Goal: Transaction & Acquisition: Purchase product/service

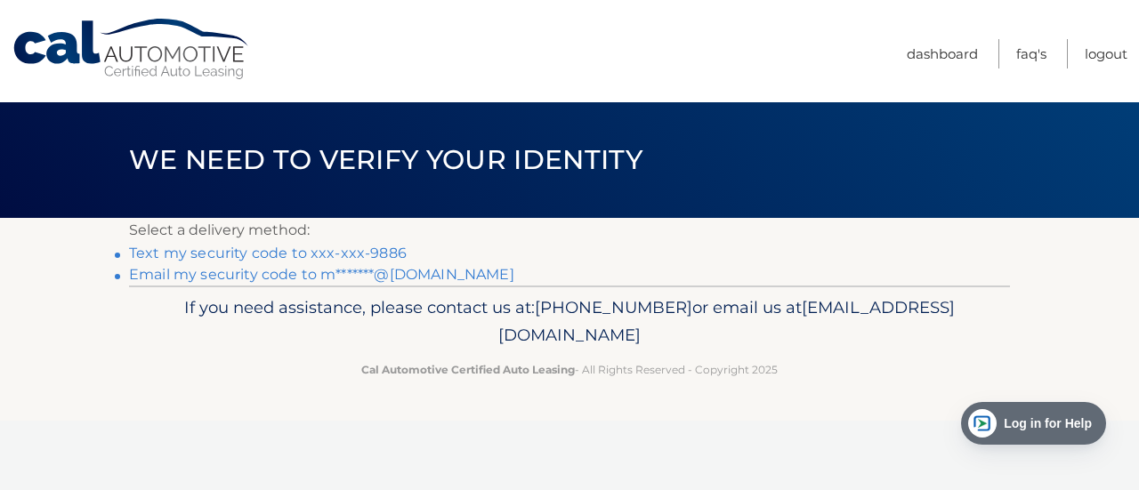
click at [183, 251] on link "Text my security code to xxx-xxx-9886" at bounding box center [268, 253] width 278 height 17
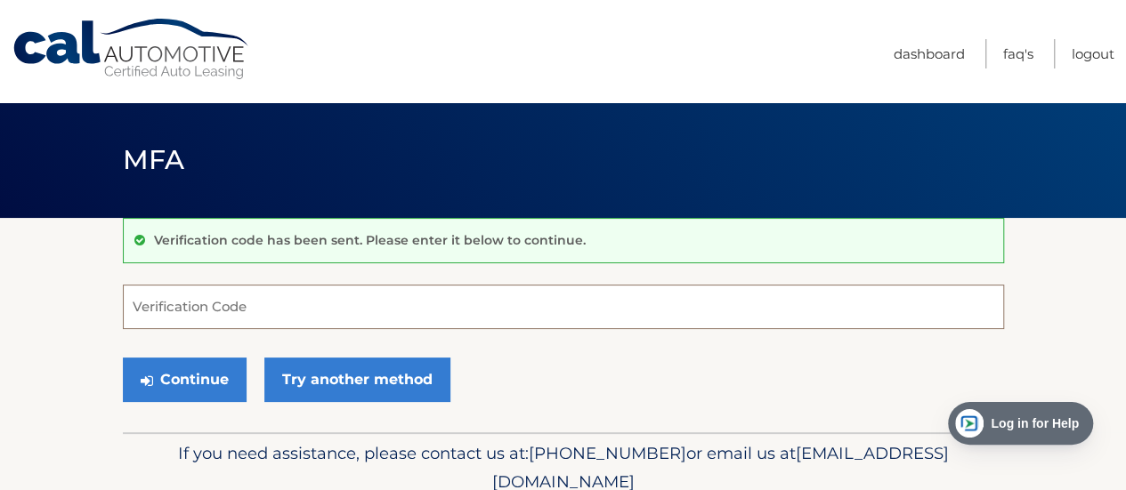
click at [214, 309] on input "Verification Code" at bounding box center [563, 307] width 881 height 45
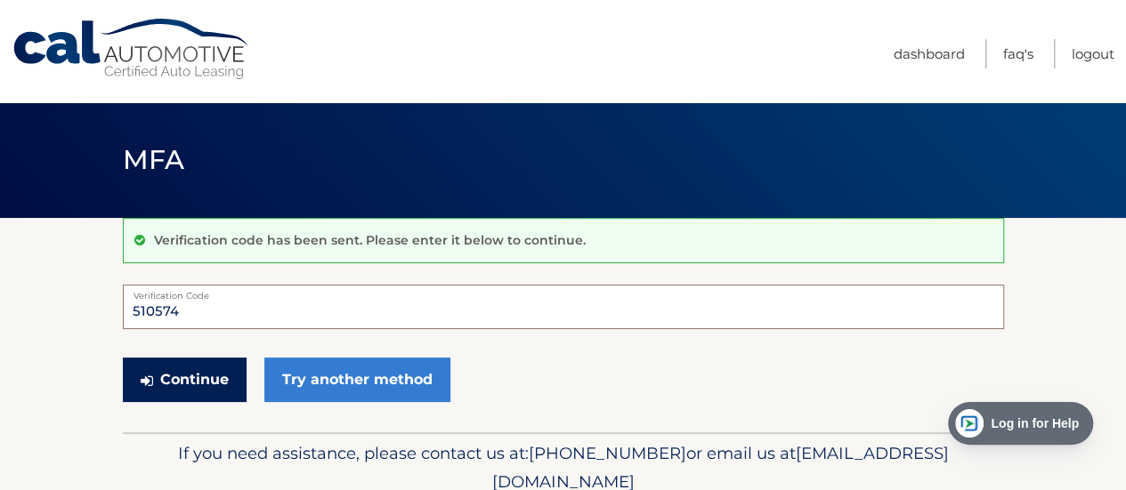
type input "510574"
click at [158, 384] on button "Continue" at bounding box center [185, 380] width 124 height 45
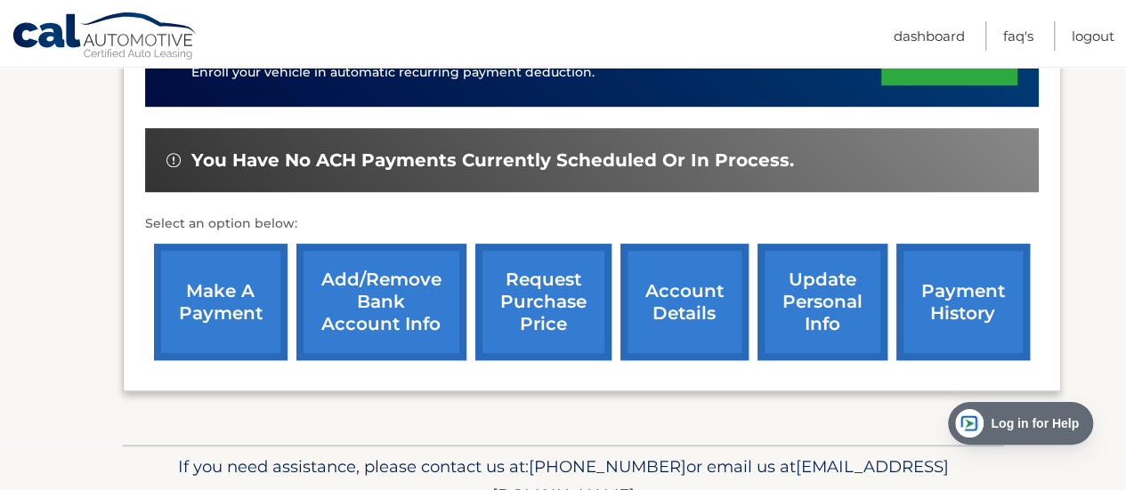
scroll to position [526, 0]
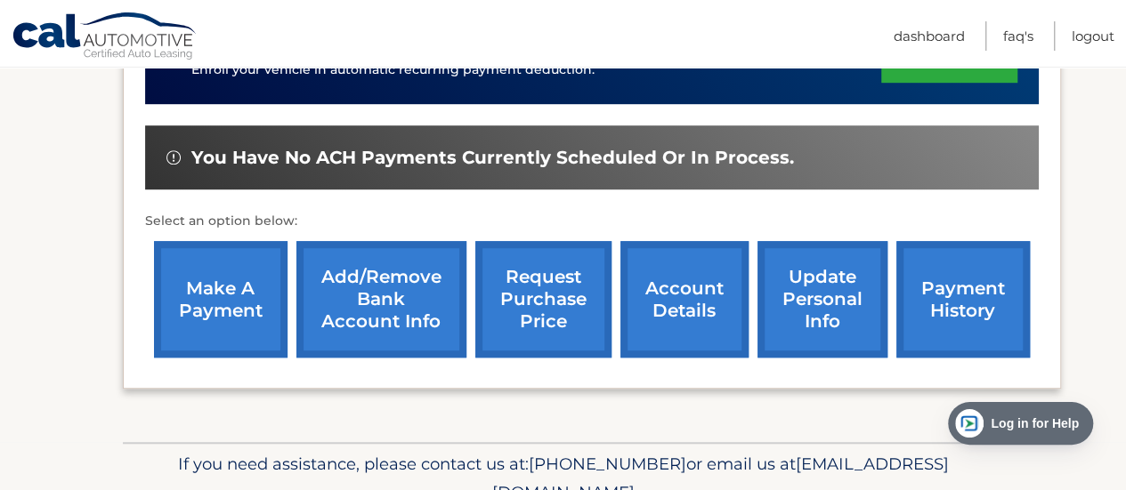
click at [206, 288] on link "make a payment" at bounding box center [221, 299] width 134 height 117
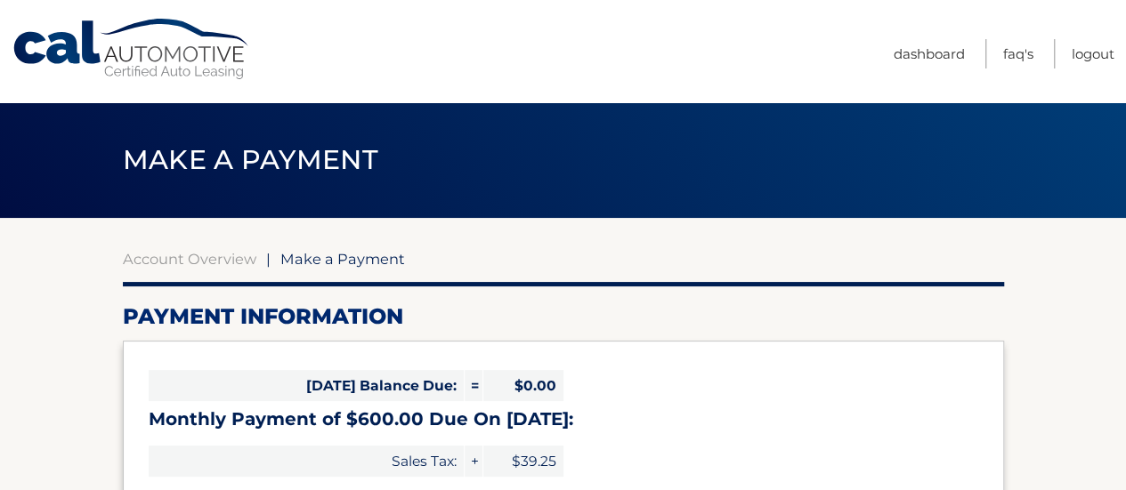
select select "YTBiZGZkNDEtOGMxNy00ZDliLThmMzAtZWEyMTU2ZTM5MzAy"
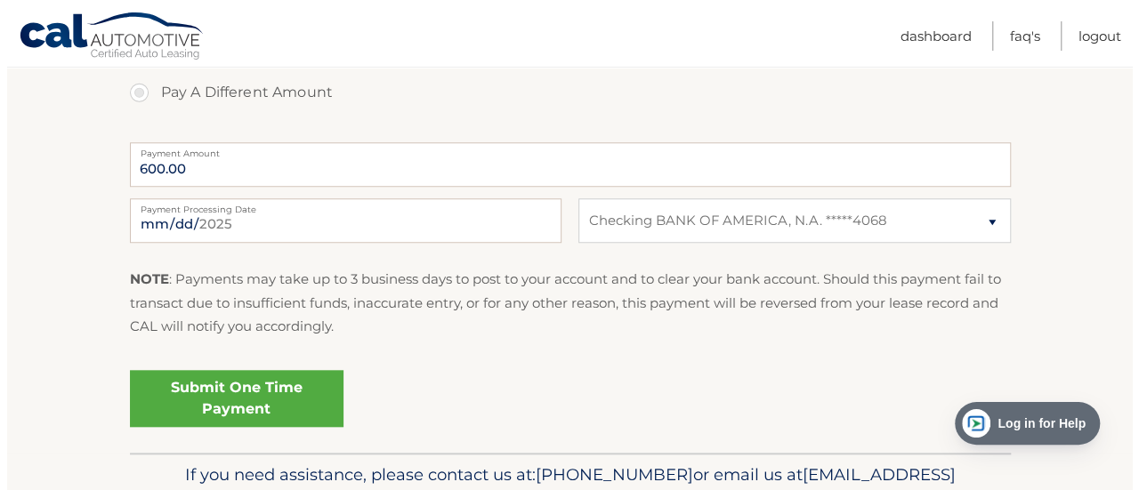
scroll to position [733, 0]
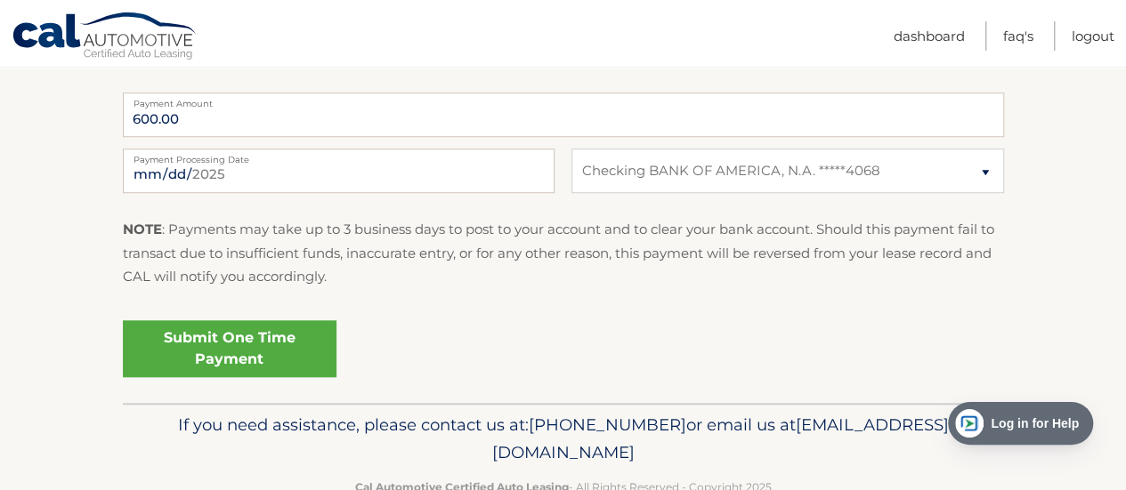
click at [224, 354] on link "Submit One Time Payment" at bounding box center [230, 348] width 214 height 57
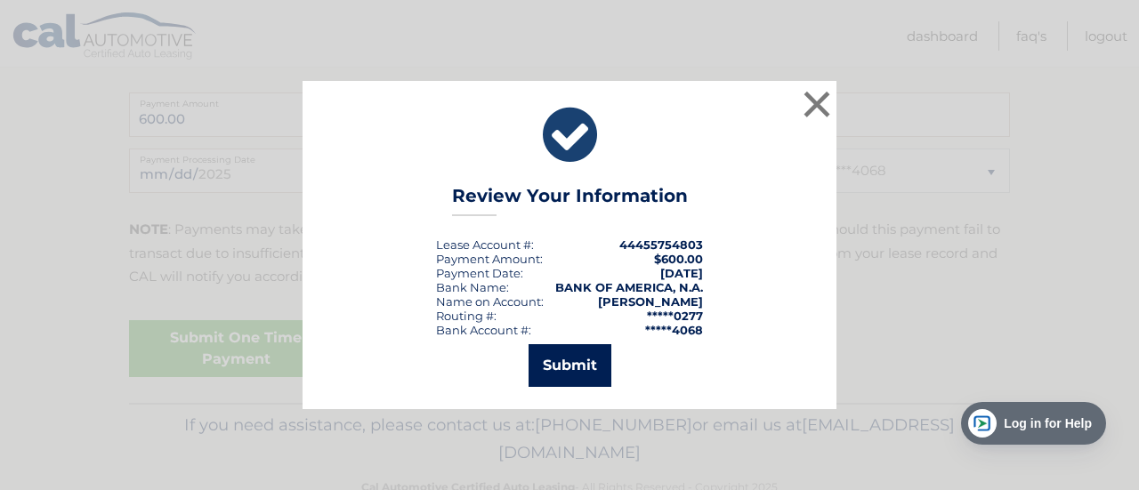
click at [569, 349] on button "Submit" at bounding box center [570, 365] width 83 height 43
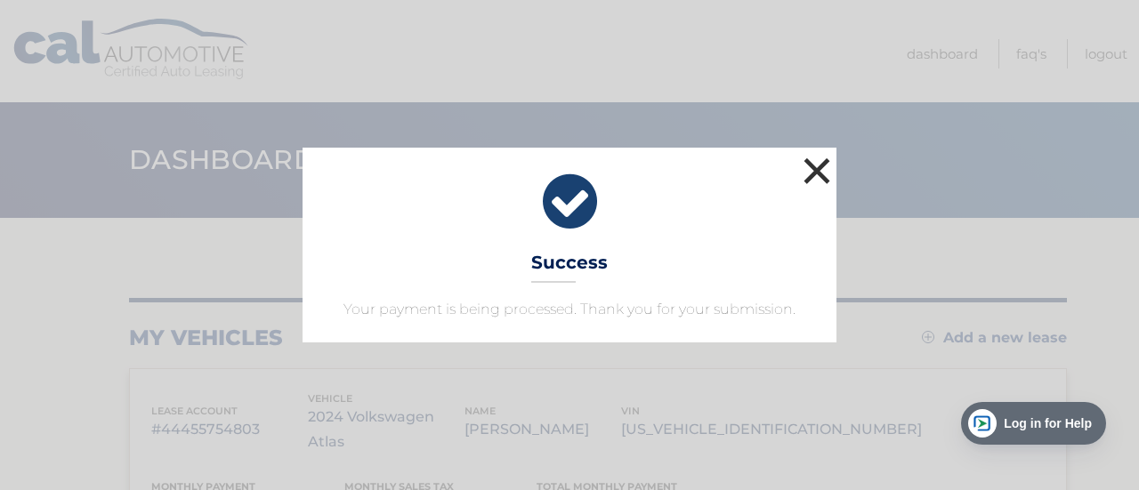
click at [815, 174] on button "×" at bounding box center [817, 171] width 36 height 36
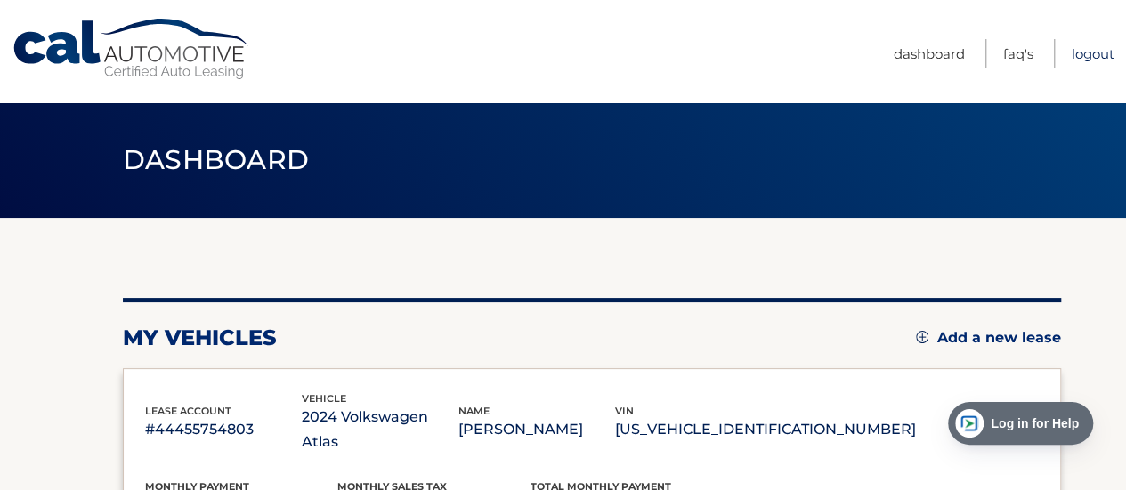
click at [1096, 55] on link "Logout" at bounding box center [1093, 53] width 43 height 29
